Goal: Transaction & Acquisition: Purchase product/service

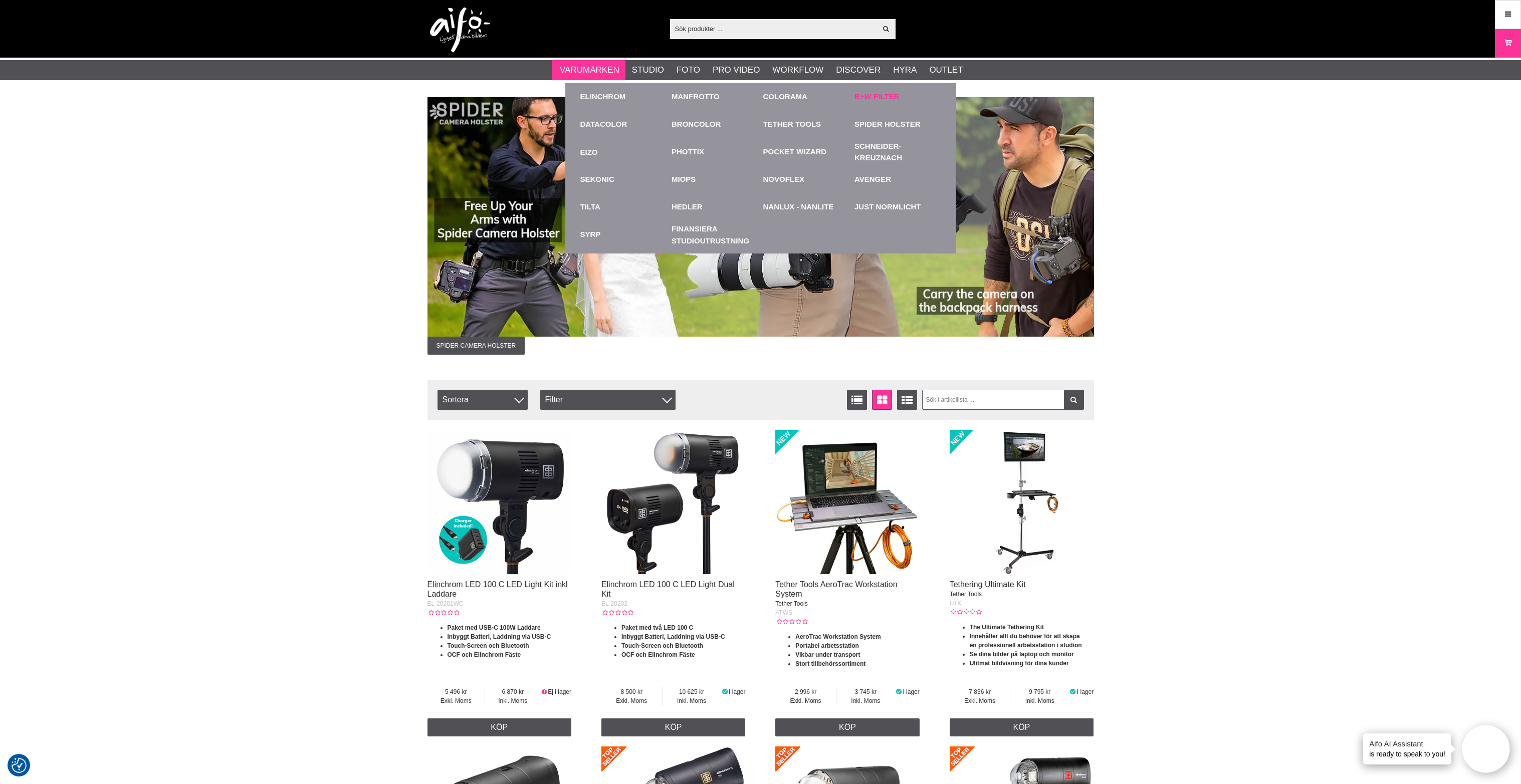
click at [862, 95] on link "B+W Filter" at bounding box center [877, 97] width 45 height 12
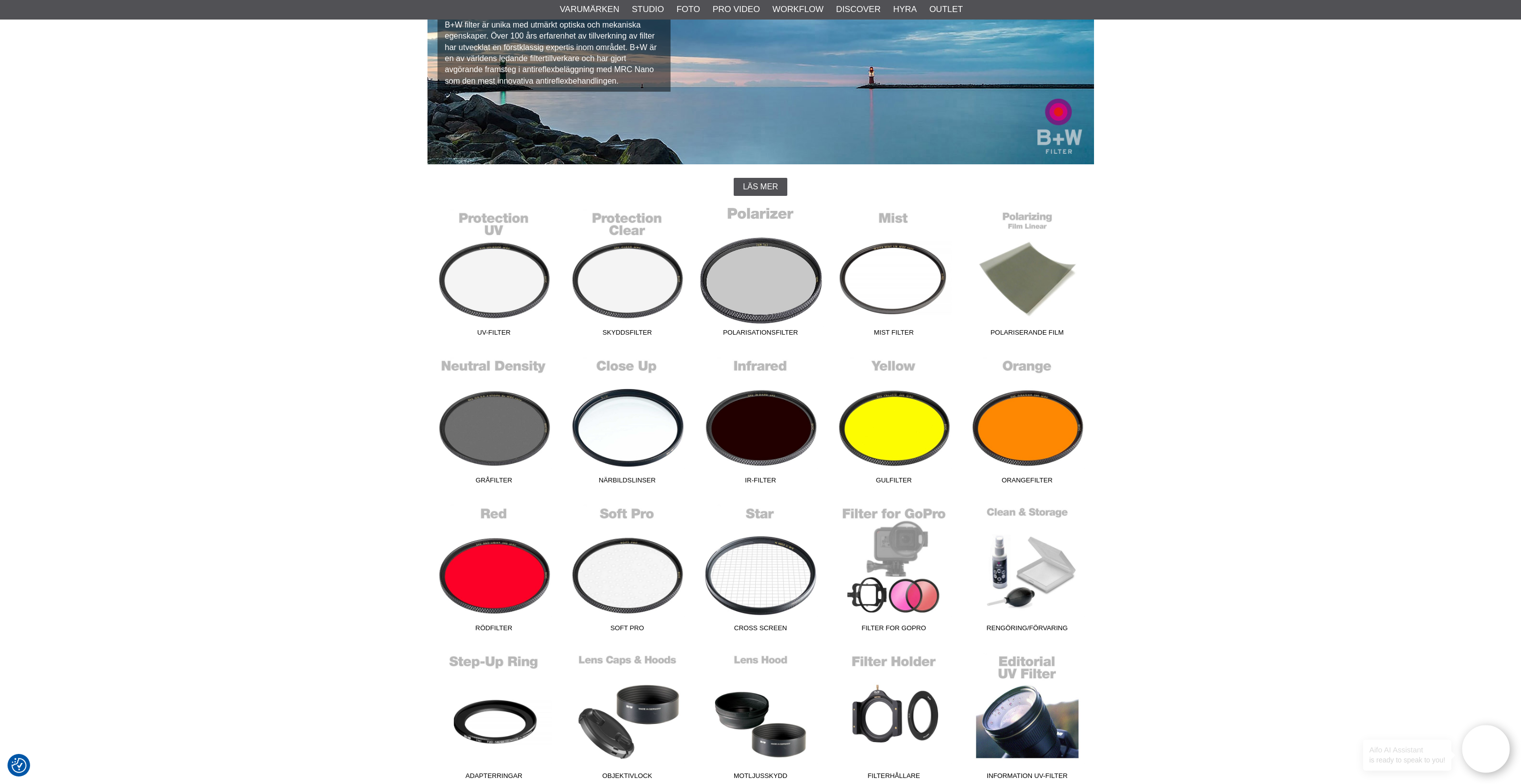
scroll to position [124, 0]
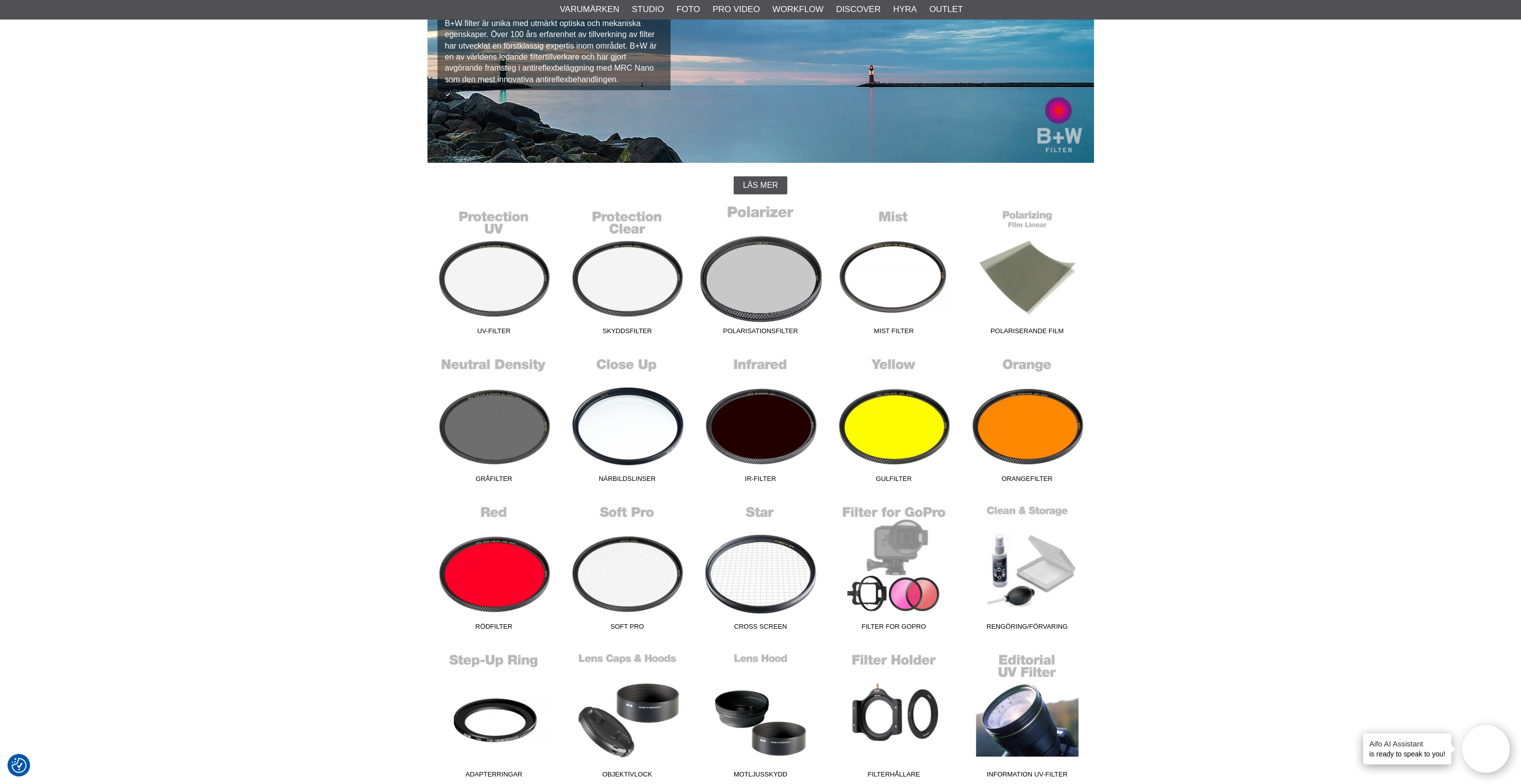
click at [743, 280] on link "Polarisationsfilter" at bounding box center [760, 272] width 133 height 135
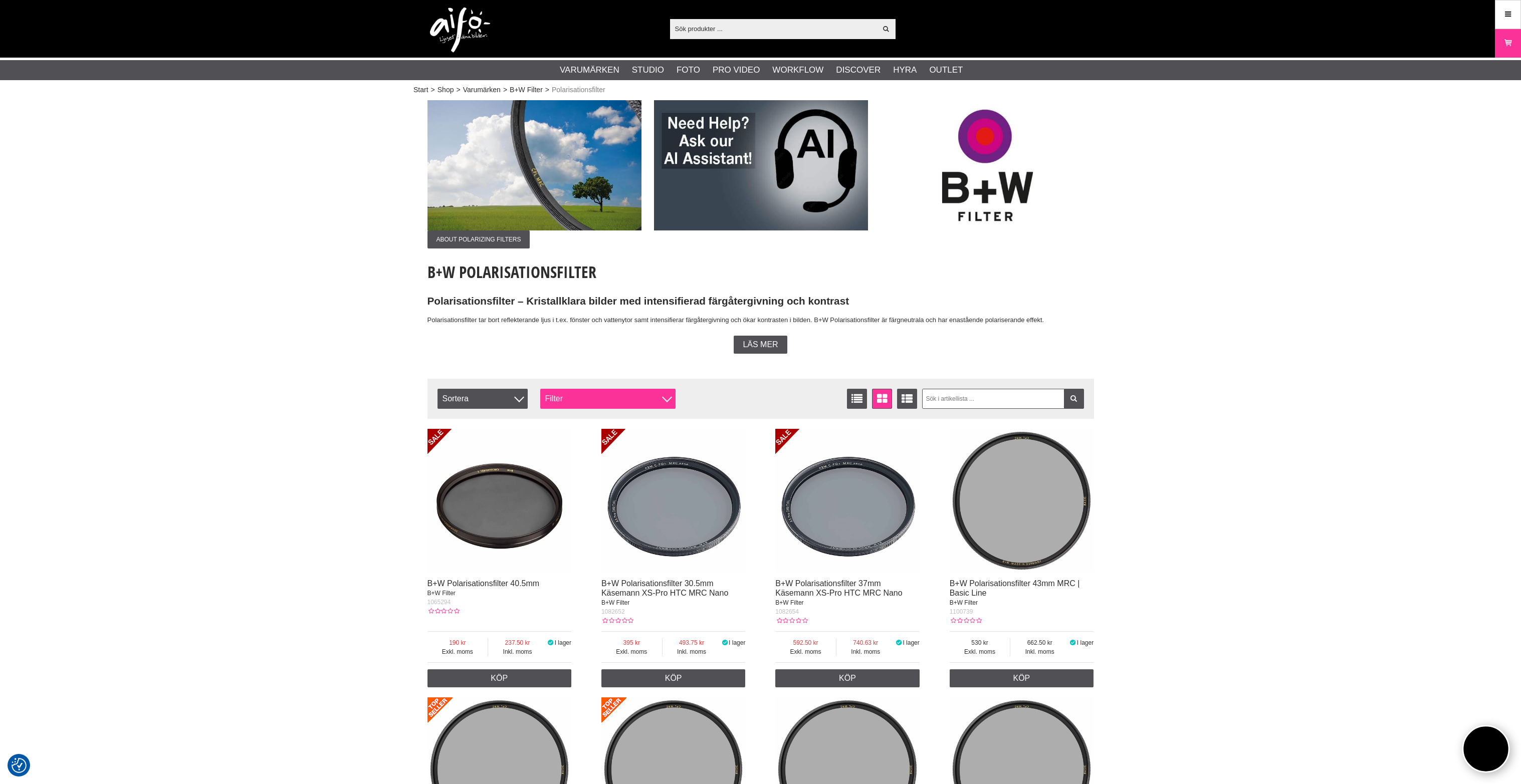
click at [669, 404] on div "Filter" at bounding box center [607, 399] width 135 height 20
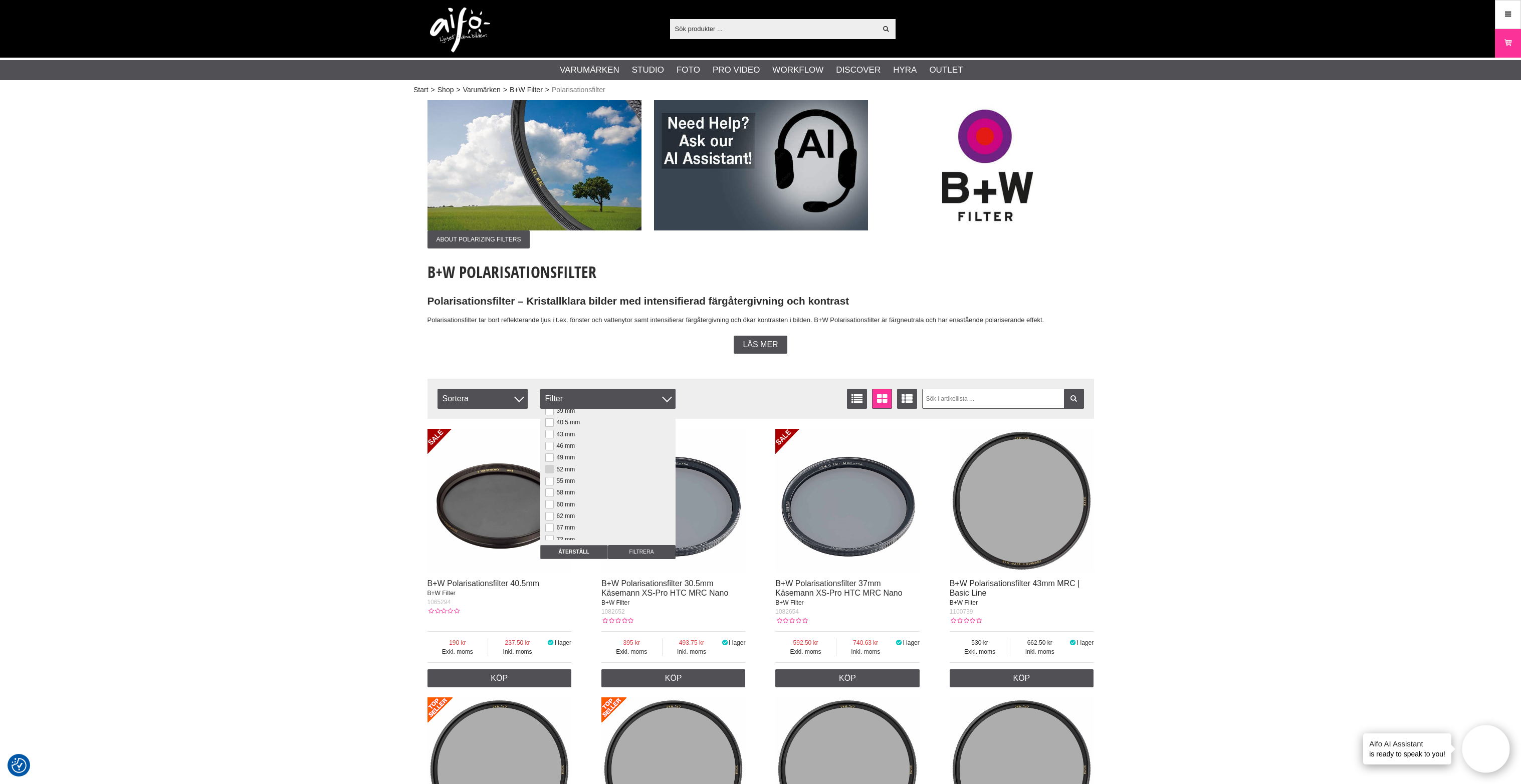
scroll to position [62, 0]
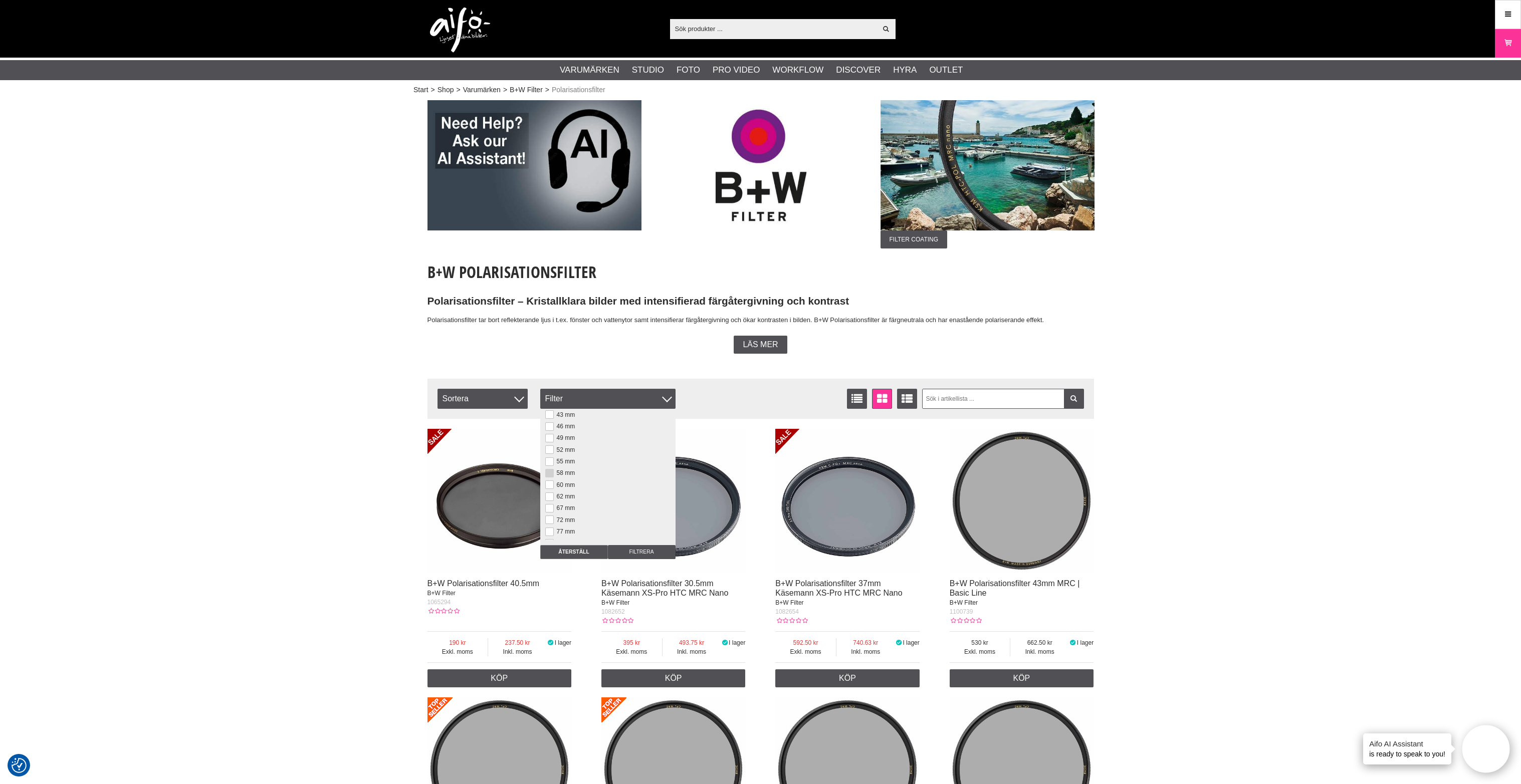
click at [554, 475] on label "58 mm" at bounding box center [565, 473] width 22 height 7
click at [0, 0] on input "58 mm" at bounding box center [0, 0] width 0 height 0
click at [638, 549] on input "Filtrera" at bounding box center [642, 552] width 68 height 14
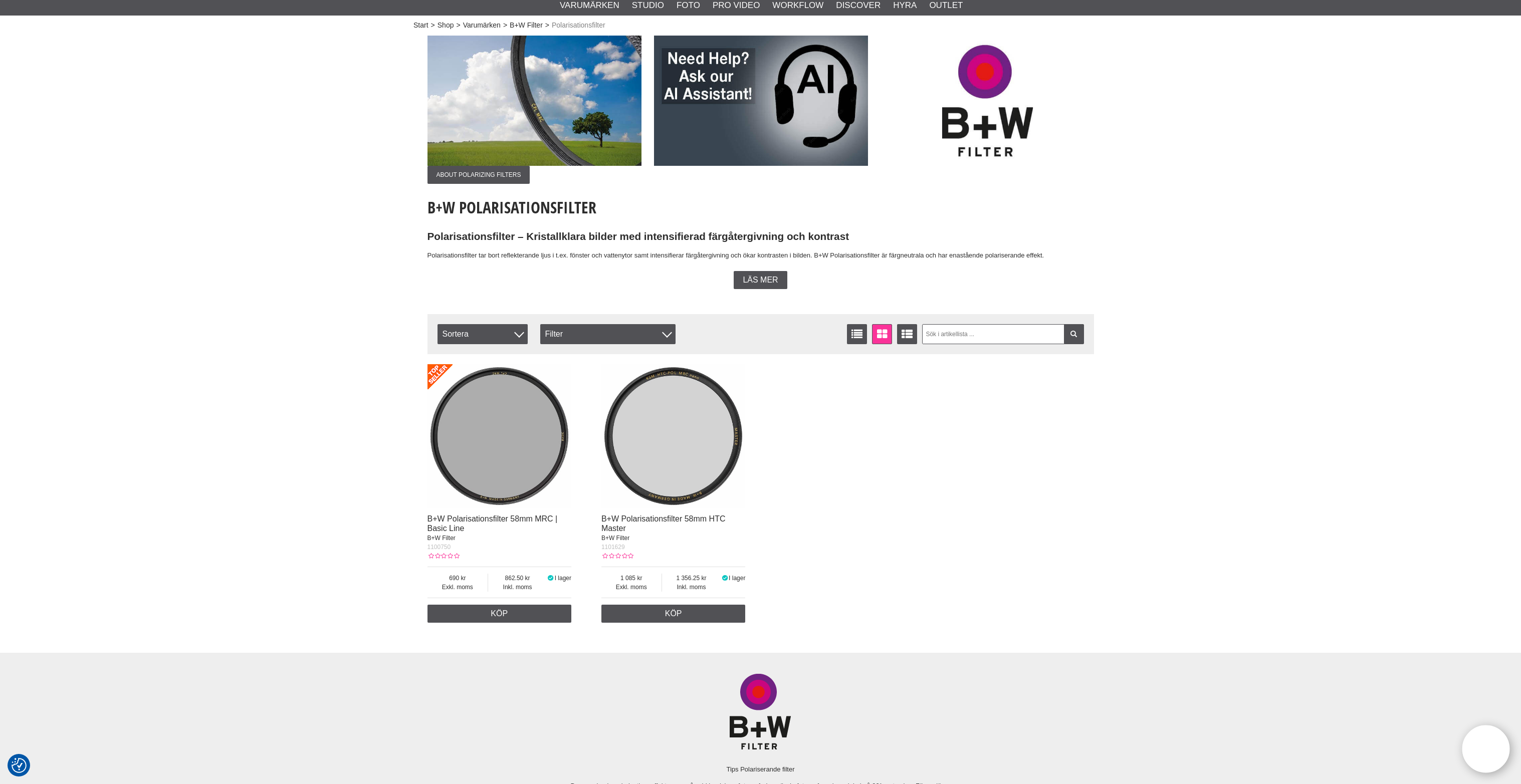
scroll to position [188, 0]
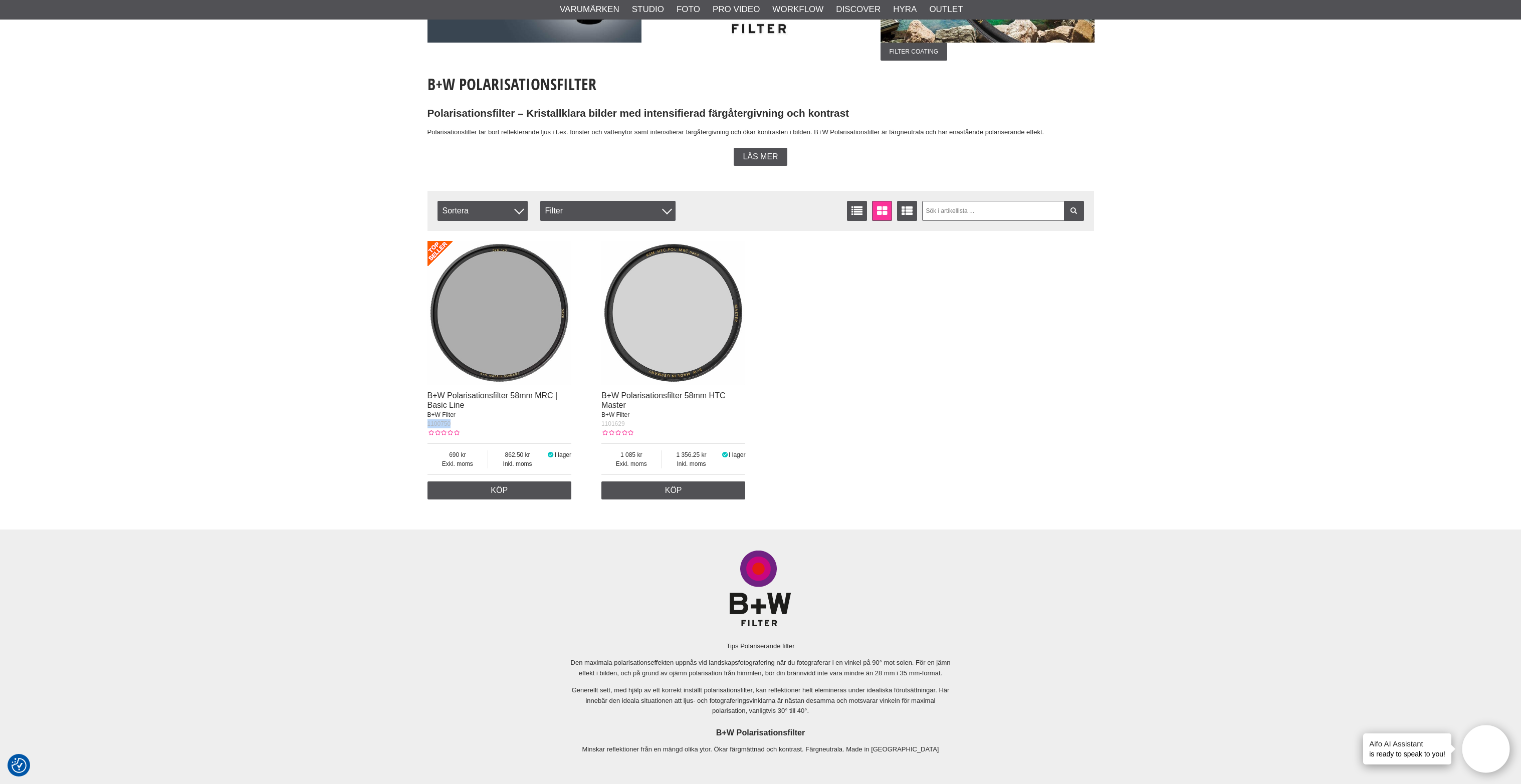
drag, startPoint x: 468, startPoint y: 426, endPoint x: 424, endPoint y: 428, distance: 44.0
click at [424, 428] on section "About Polarizing Filters Filter Coating About Polarizing Filters Filter Coating…" at bounding box center [760, 209] width 682 height 592
copy span "1100750"
